Goal: Task Accomplishment & Management: Complete application form

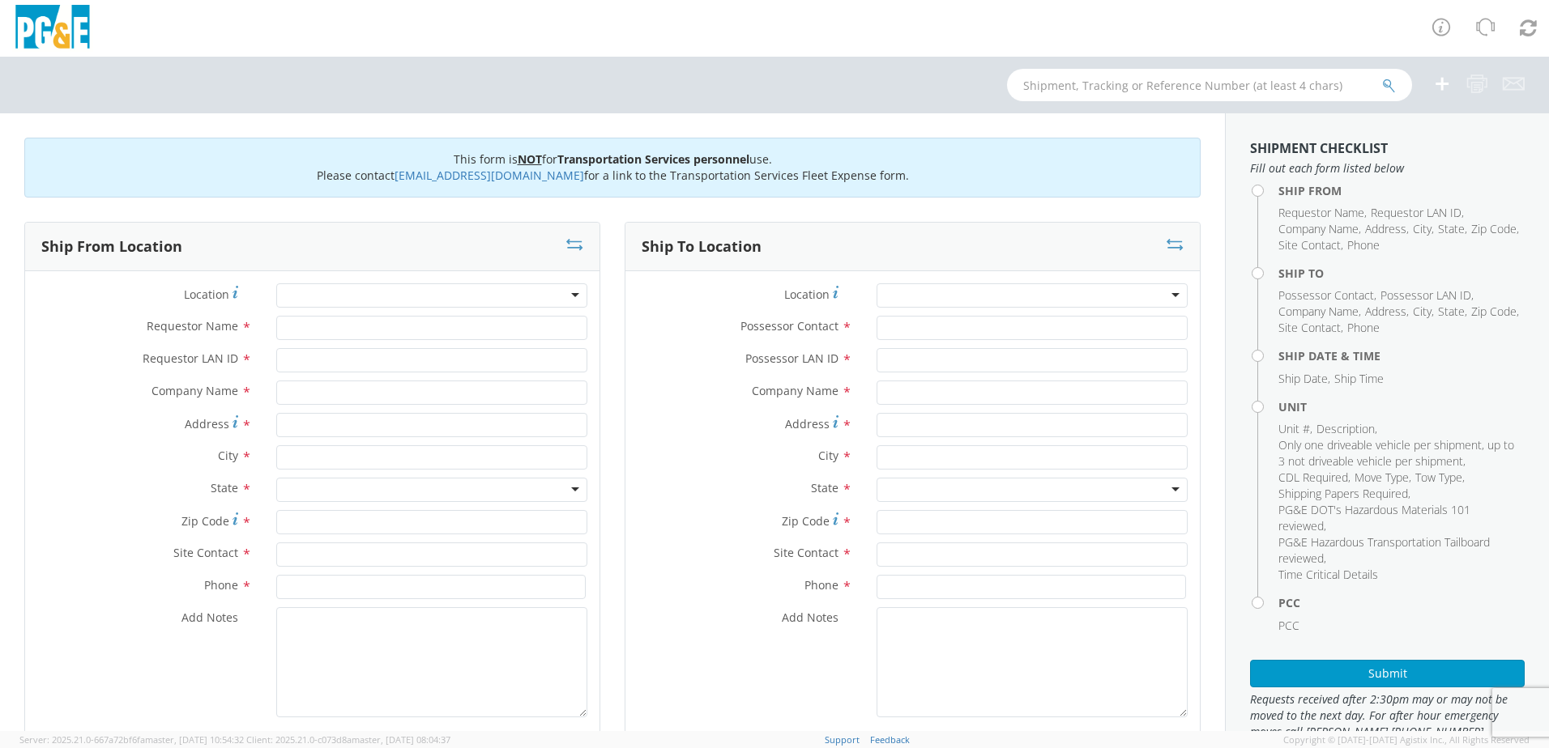
click at [1161, 293] on div at bounding box center [1031, 295] width 311 height 24
click at [896, 334] on input "Possessor Contact *" at bounding box center [1031, 328] width 311 height 24
type input "[PERSON_NAME]"
click at [680, 385] on label "Company Name *" at bounding box center [744, 391] width 239 height 21
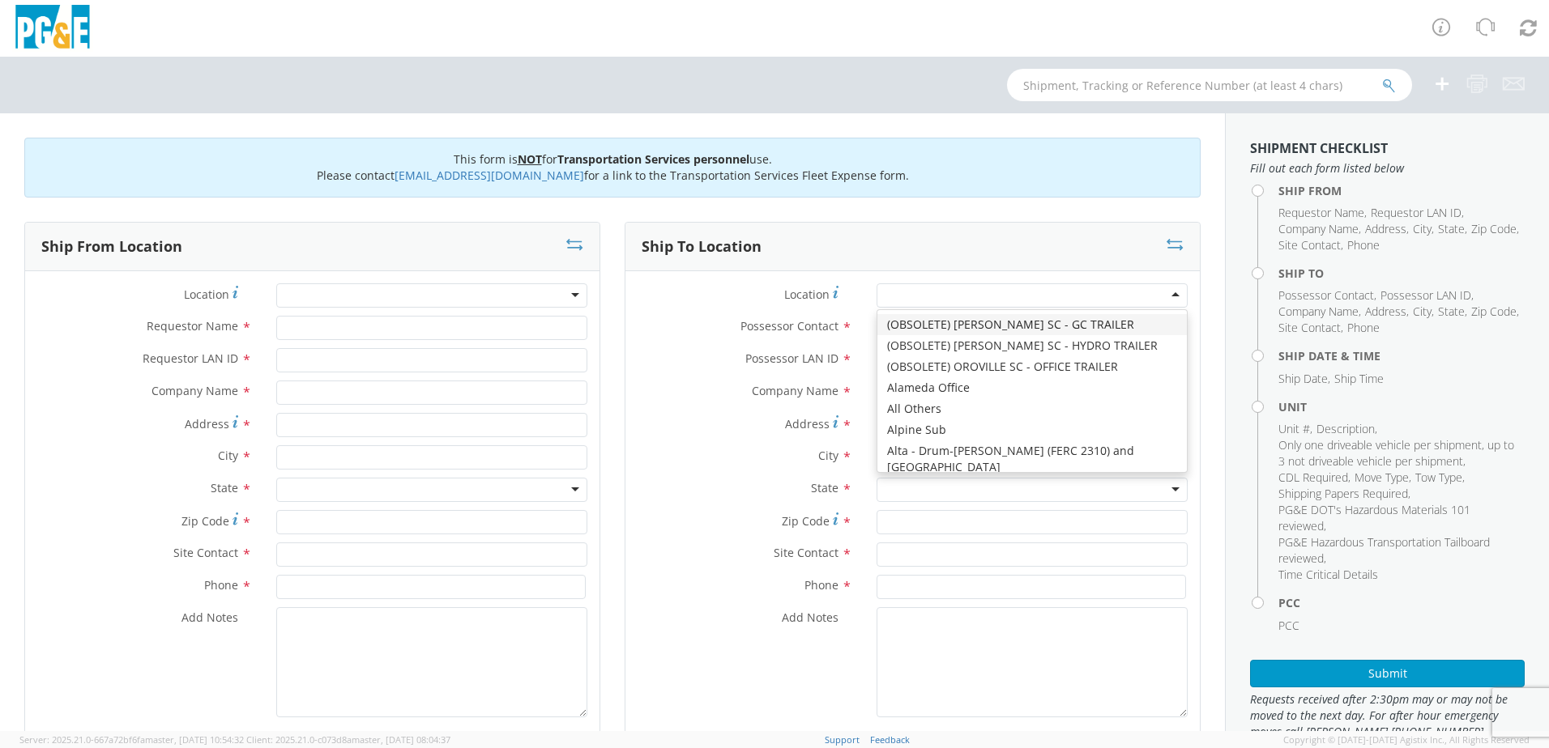
click at [1159, 293] on div at bounding box center [1031, 295] width 311 height 24
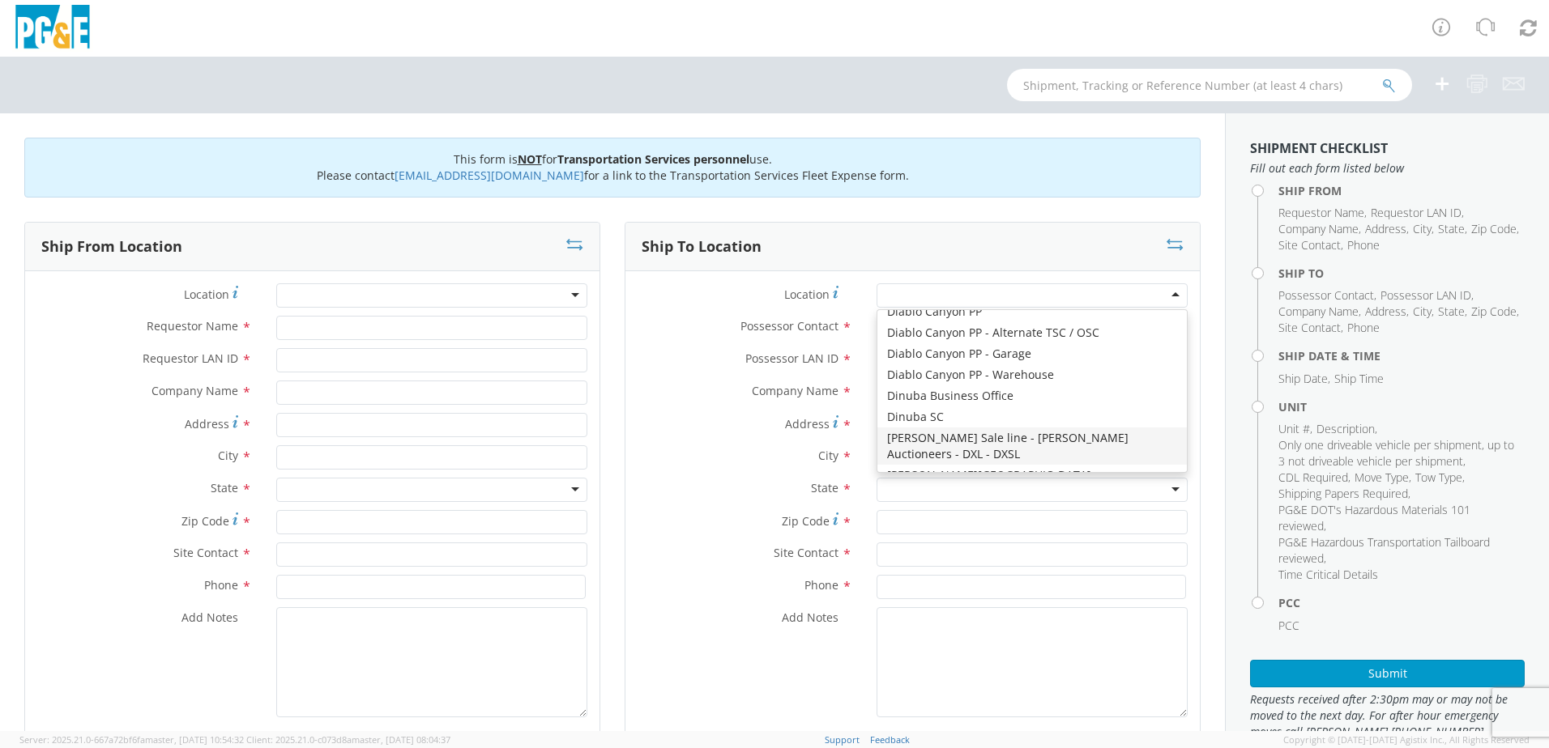
type input "PG&E"
type input "[STREET_ADDRESS][PERSON_NAME]"
type input "[PERSON_NAME]"
type input "95620"
type input "[PHONE_NUMBER]"
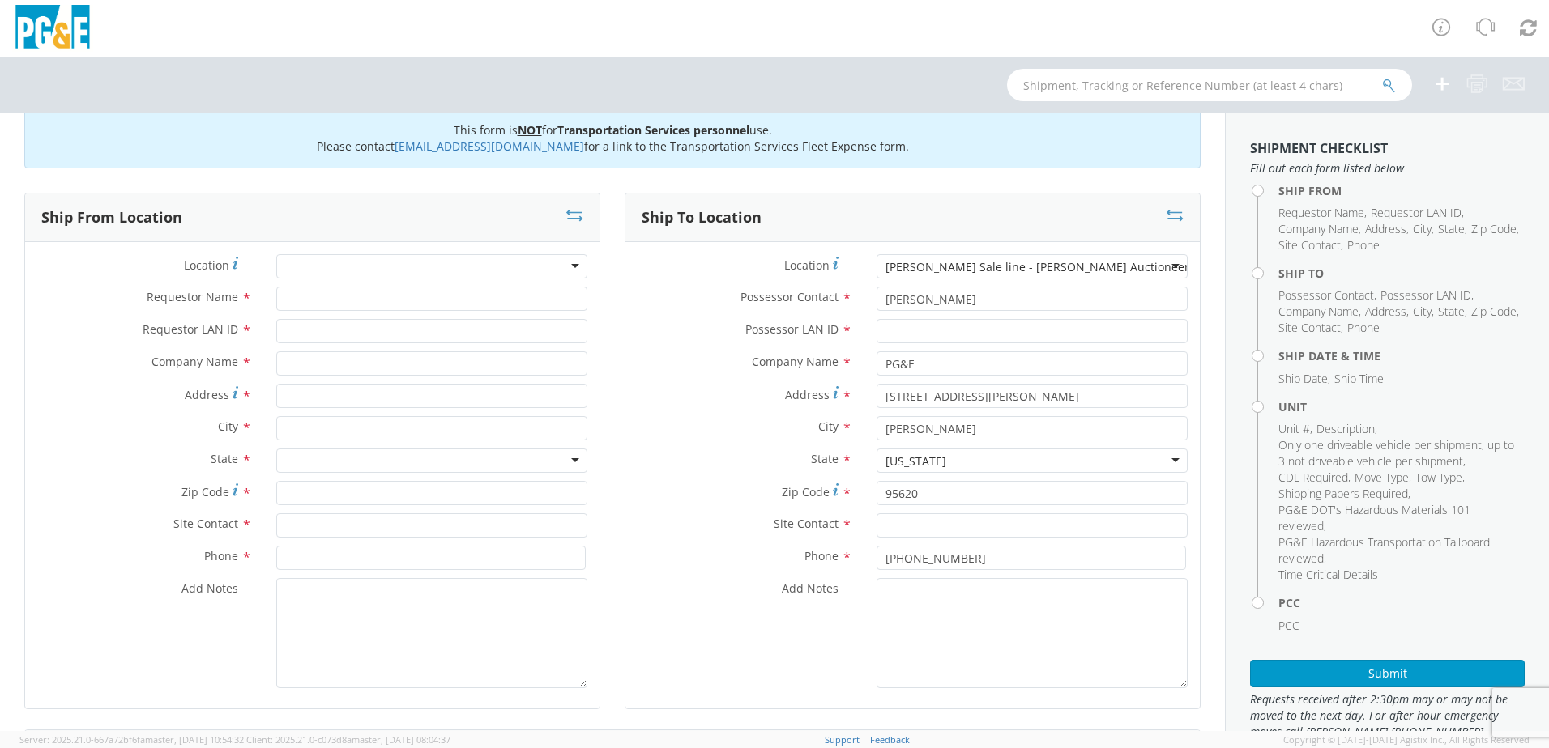
scroll to position [0, 0]
